Goal: Information Seeking & Learning: Learn about a topic

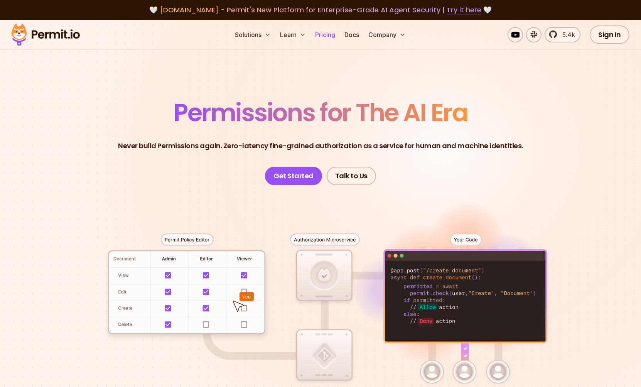
click at [332, 36] on link "Pricing" at bounding box center [325, 34] width 26 height 15
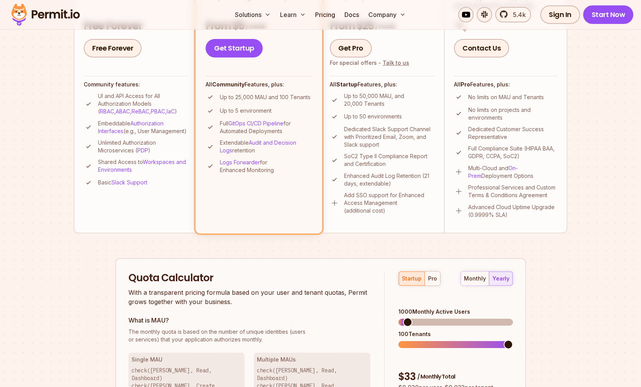
scroll to position [384, 0]
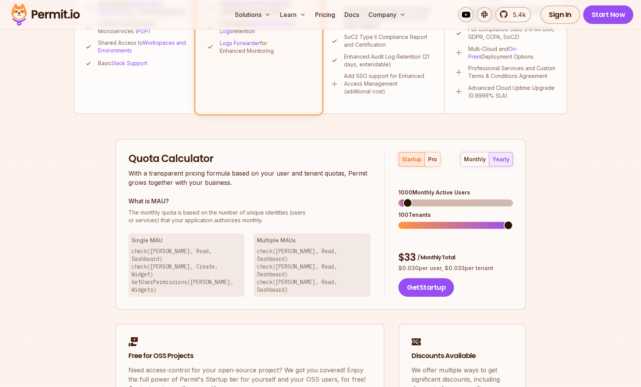
click at [426, 162] on button "pro" at bounding box center [432, 159] width 15 height 14
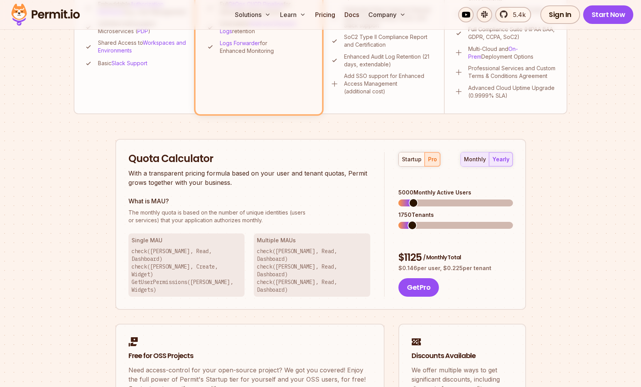
click at [474, 162] on div "monthly" at bounding box center [475, 159] width 22 height 8
click at [507, 162] on div "yearly" at bounding box center [501, 159] width 17 height 8
click at [409, 221] on span at bounding box center [413, 225] width 9 height 9
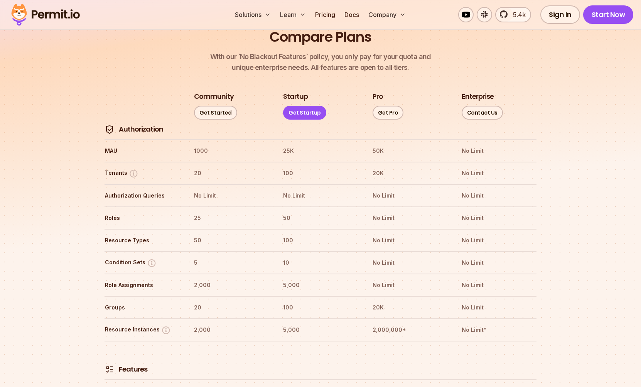
scroll to position [860, 0]
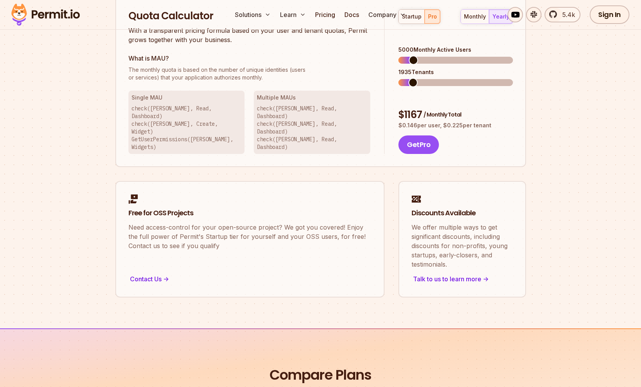
scroll to position [0, 0]
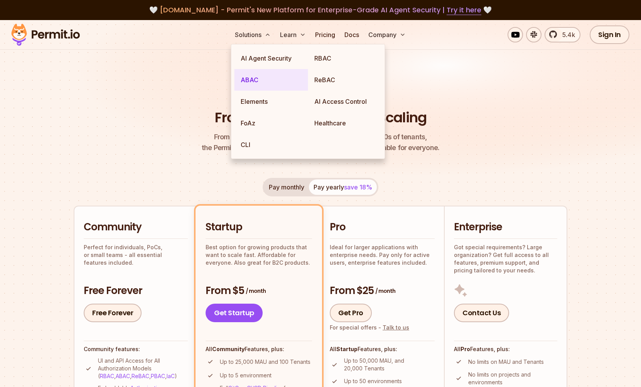
click at [259, 79] on link "ABAC" at bounding box center [272, 80] width 74 height 22
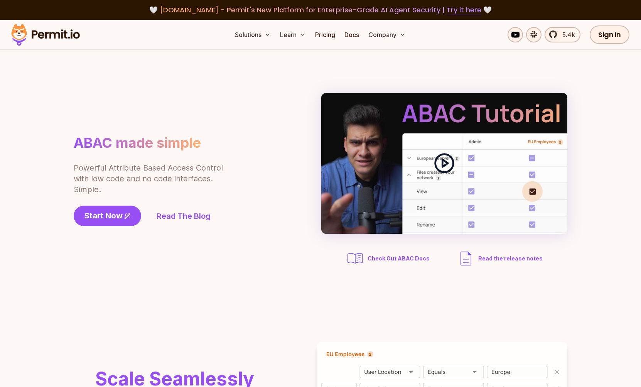
click at [443, 166] on polygon at bounding box center [445, 163] width 5 height 7
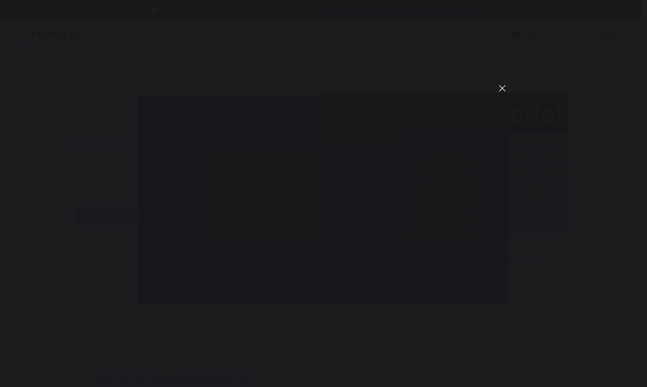
click at [501, 86] on button "You can close this modal content with the ESC key" at bounding box center [502, 88] width 13 height 13
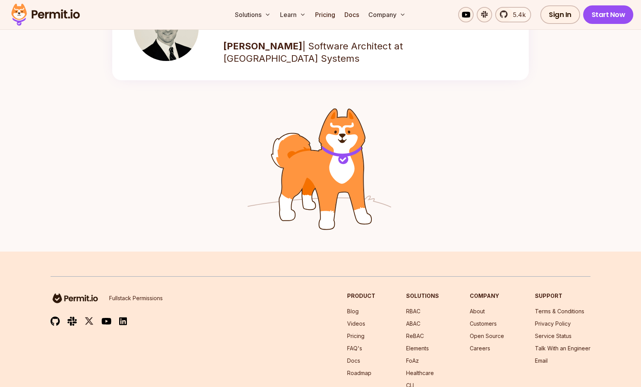
scroll to position [1229, 0]
